Goal: Find specific page/section: Find specific page/section

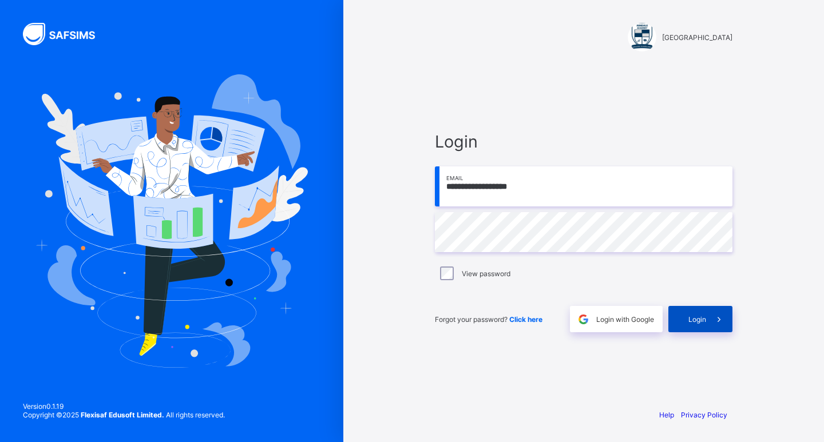
click at [689, 322] on span "Login" at bounding box center [698, 319] width 18 height 9
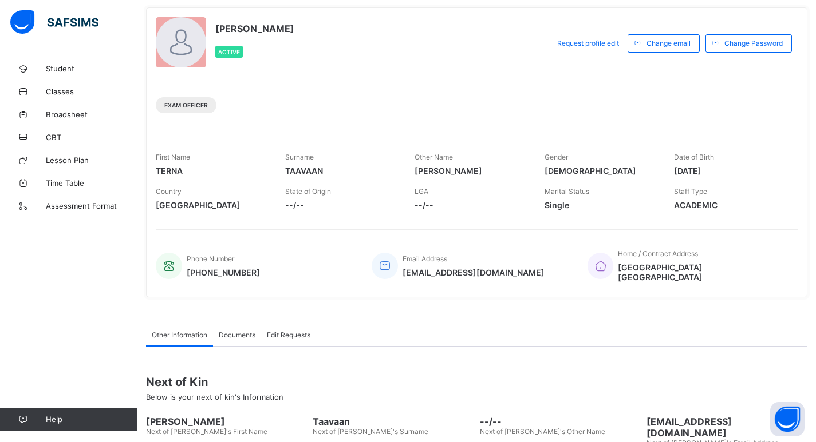
scroll to position [62, 0]
click at [745, 267] on span "[GEOGRAPHIC_DATA] [GEOGRAPHIC_DATA]" at bounding box center [702, 271] width 168 height 19
click at [762, 268] on div "Home / Contract Address [GEOGRAPHIC_DATA] Mpape" at bounding box center [686, 265] width 199 height 44
click at [78, 267] on div "Student Classes Broadsheet CBT Lesson Plan Time Table Assessment Format Help" at bounding box center [68, 244] width 137 height 397
drag, startPoint x: 78, startPoint y: 267, endPoint x: 82, endPoint y: 307, distance: 39.6
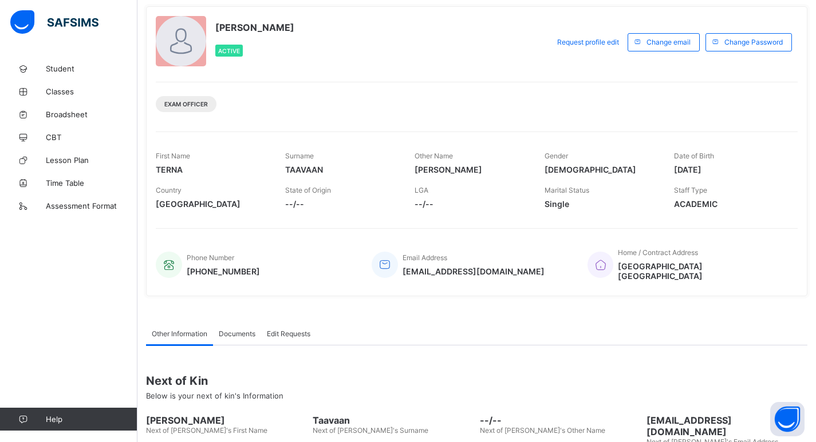
click at [82, 307] on div "Student Classes Broadsheet CBT Lesson Plan Time Table Assessment Format Help" at bounding box center [68, 244] width 137 height 397
click at [250, 101] on div "Exam Officer" at bounding box center [477, 100] width 642 height 36
click at [254, 110] on div "Exam Officer" at bounding box center [477, 100] width 642 height 36
click at [224, 127] on div "[PERSON_NAME] Active Request profile edit Change email Change Password Exam Off…" at bounding box center [476, 151] width 661 height 290
click at [167, 124] on div "[PERSON_NAME] Active Request profile edit Change email Change Password Exam Off…" at bounding box center [476, 151] width 661 height 290
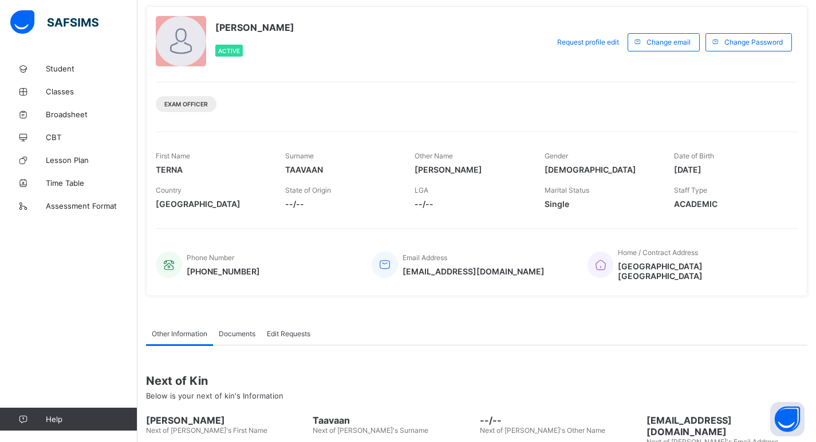
click at [237, 102] on div "Exam Officer" at bounding box center [477, 100] width 642 height 36
drag, startPoint x: 64, startPoint y: 69, endPoint x: 302, endPoint y: 57, distance: 239.0
click at [294, 57] on div "Active" at bounding box center [254, 50] width 79 height 23
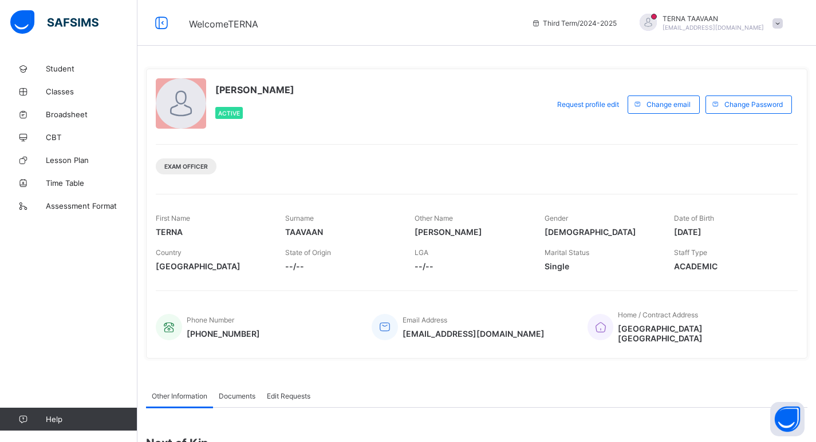
click at [782, 26] on span at bounding box center [777, 23] width 10 height 10
click at [747, 91] on span "Profile" at bounding box center [745, 90] width 76 height 13
click at [177, 165] on span "Exam Officer" at bounding box center [185, 166] width 43 height 7
click at [276, 162] on div "Exam Officer" at bounding box center [477, 162] width 642 height 36
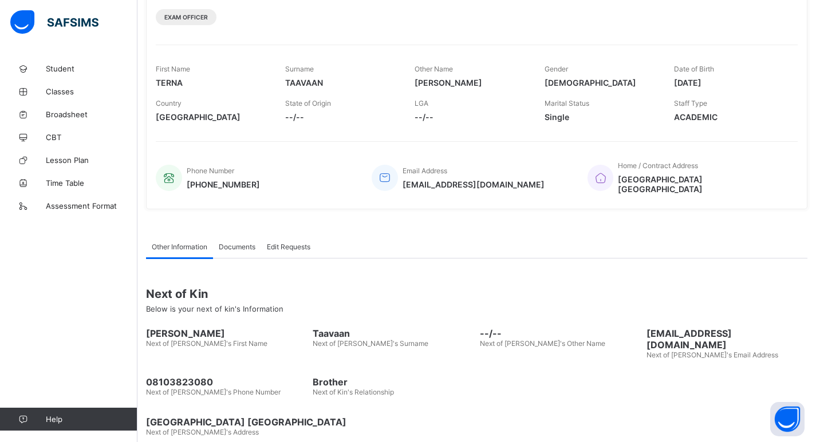
scroll to position [152, 0]
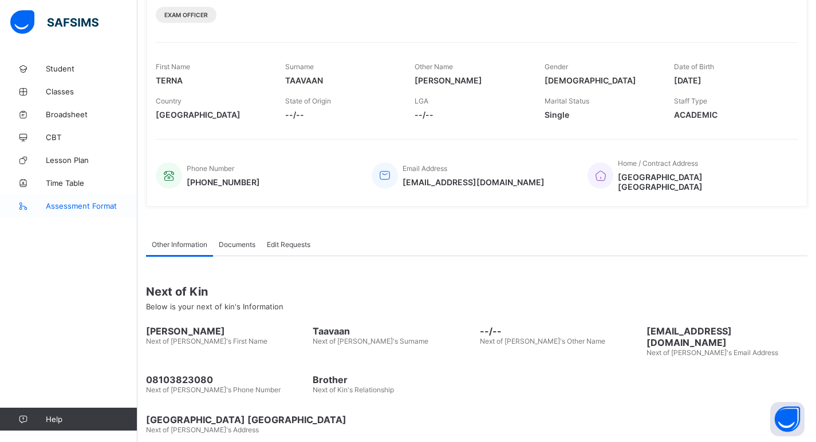
click at [66, 207] on span "Assessment Format" at bounding box center [92, 205] width 92 height 9
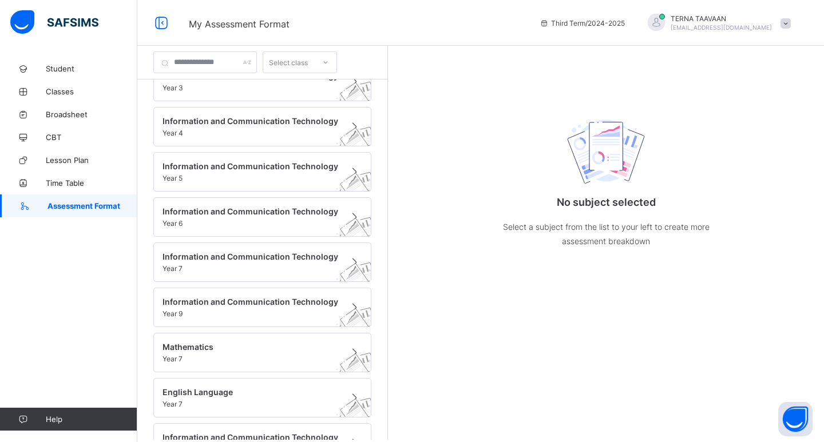
scroll to position [239, 0]
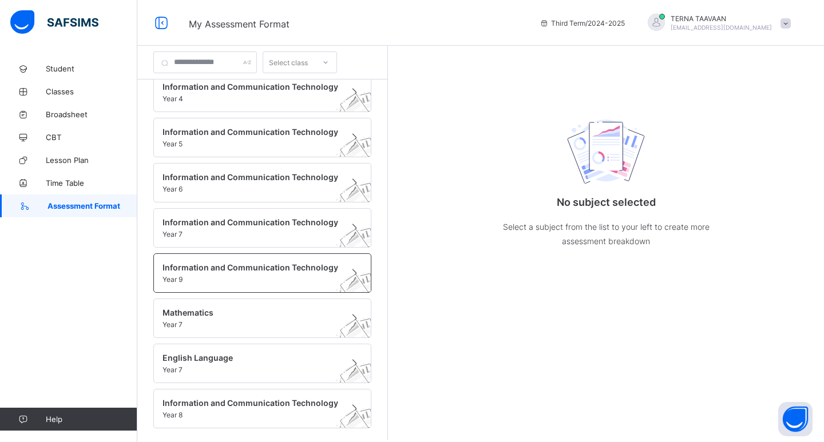
click at [270, 274] on span at bounding box center [252, 273] width 178 height 3
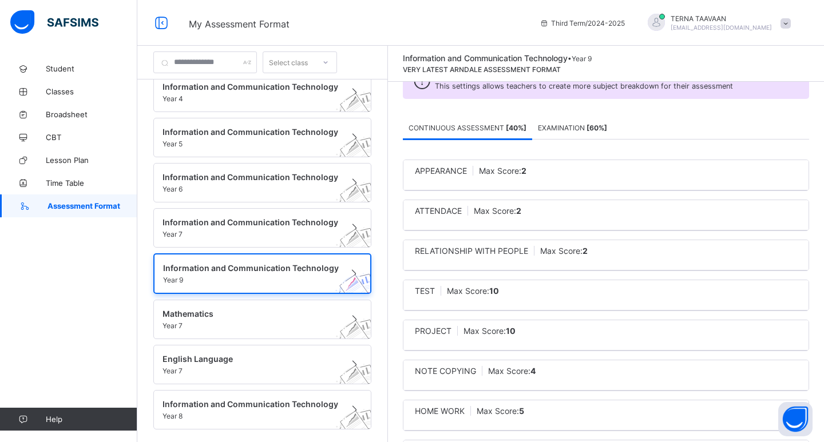
scroll to position [90, 0]
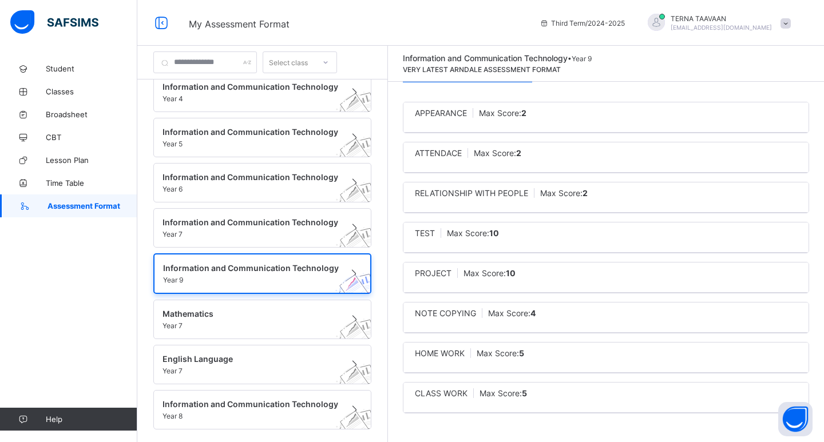
click at [449, 321] on div "NOTE COPYING Max Score: 4" at bounding box center [605, 318] width 405 height 30
click at [556, 316] on div "NOTE COPYING Max Score: 4" at bounding box center [606, 313] width 382 height 10
click at [578, 391] on div "CLASS WORK Max Score: 5" at bounding box center [606, 394] width 382 height 10
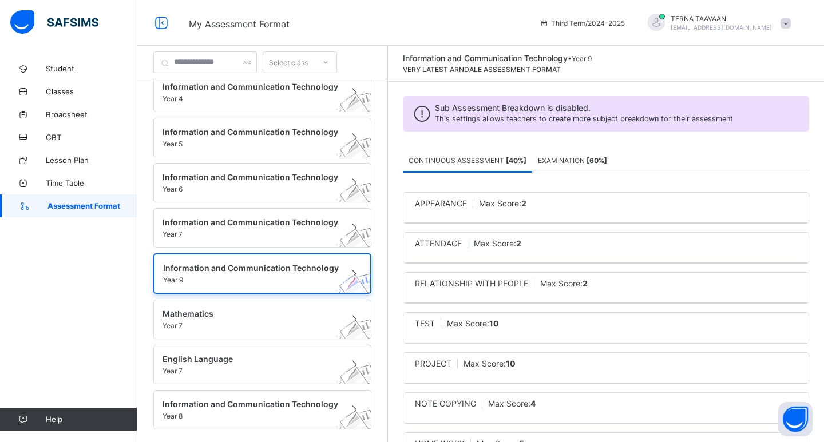
click at [557, 164] on span "EXAMINATION [ 60 %]" at bounding box center [572, 160] width 69 height 9
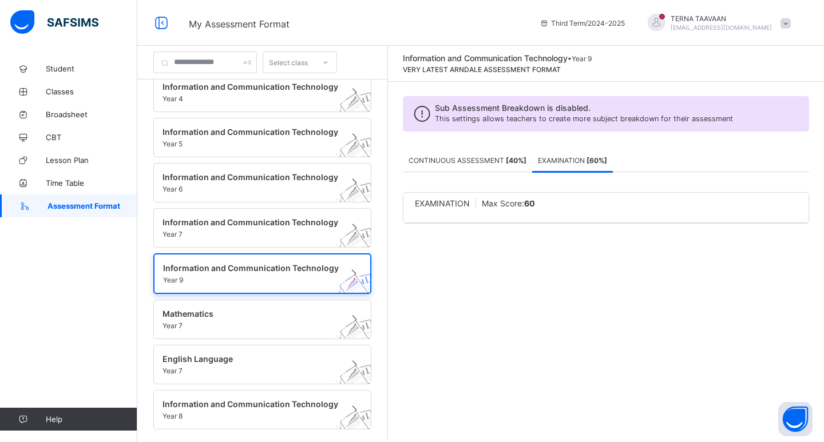
click at [472, 159] on span "CONTINUOUS ASSESSMENT [ 40 %]" at bounding box center [468, 160] width 118 height 9
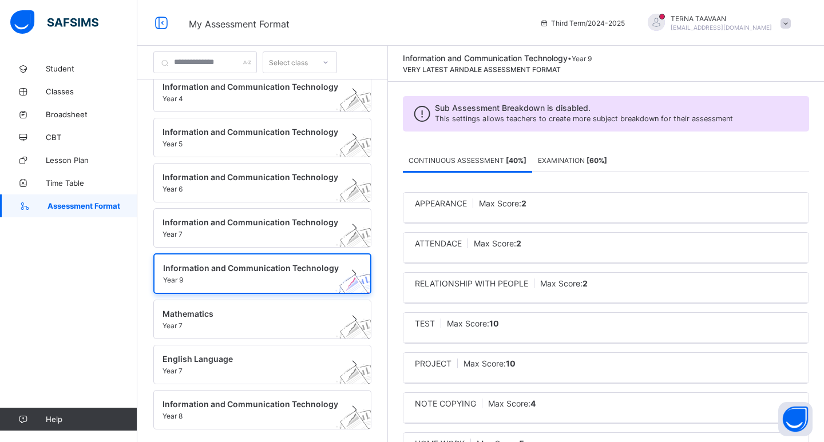
click at [551, 326] on div "TEST Max Score: 10" at bounding box center [606, 324] width 382 height 10
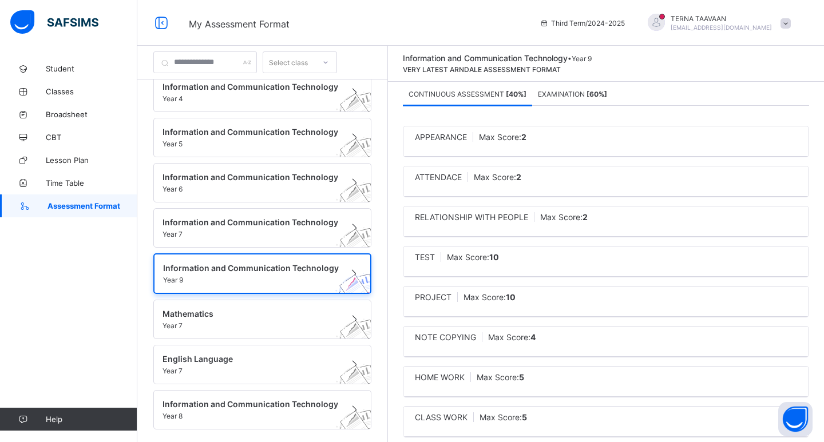
scroll to position [90, 0]
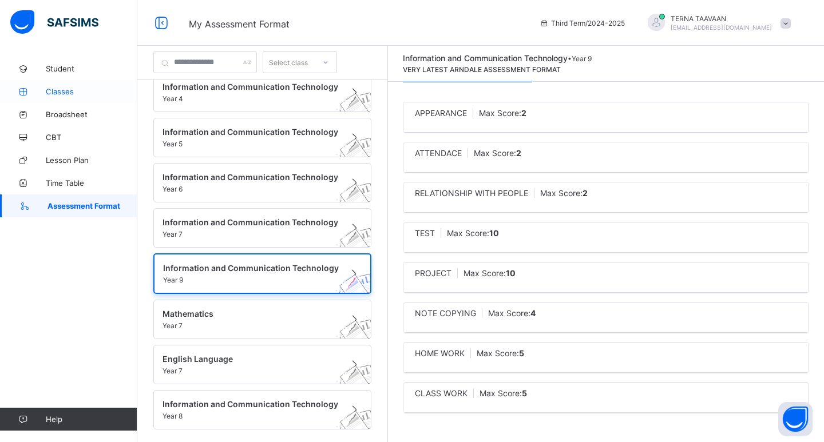
click at [58, 91] on span "Classes" at bounding box center [92, 91] width 92 height 9
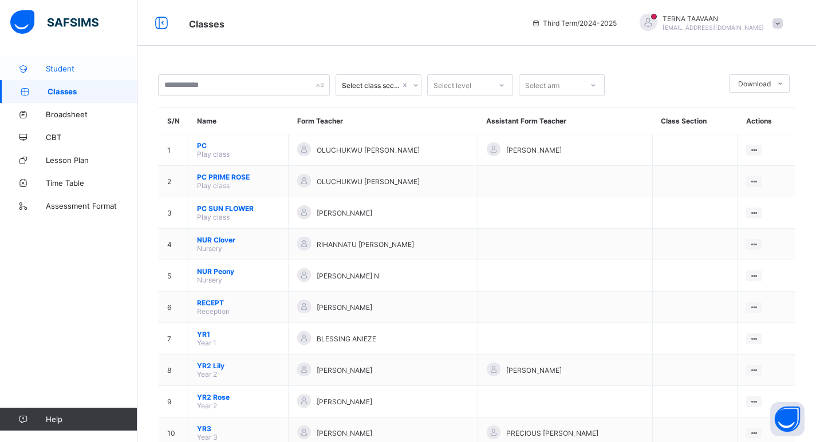
click at [66, 66] on span "Student" at bounding box center [92, 68] width 92 height 9
